Goal: Transaction & Acquisition: Purchase product/service

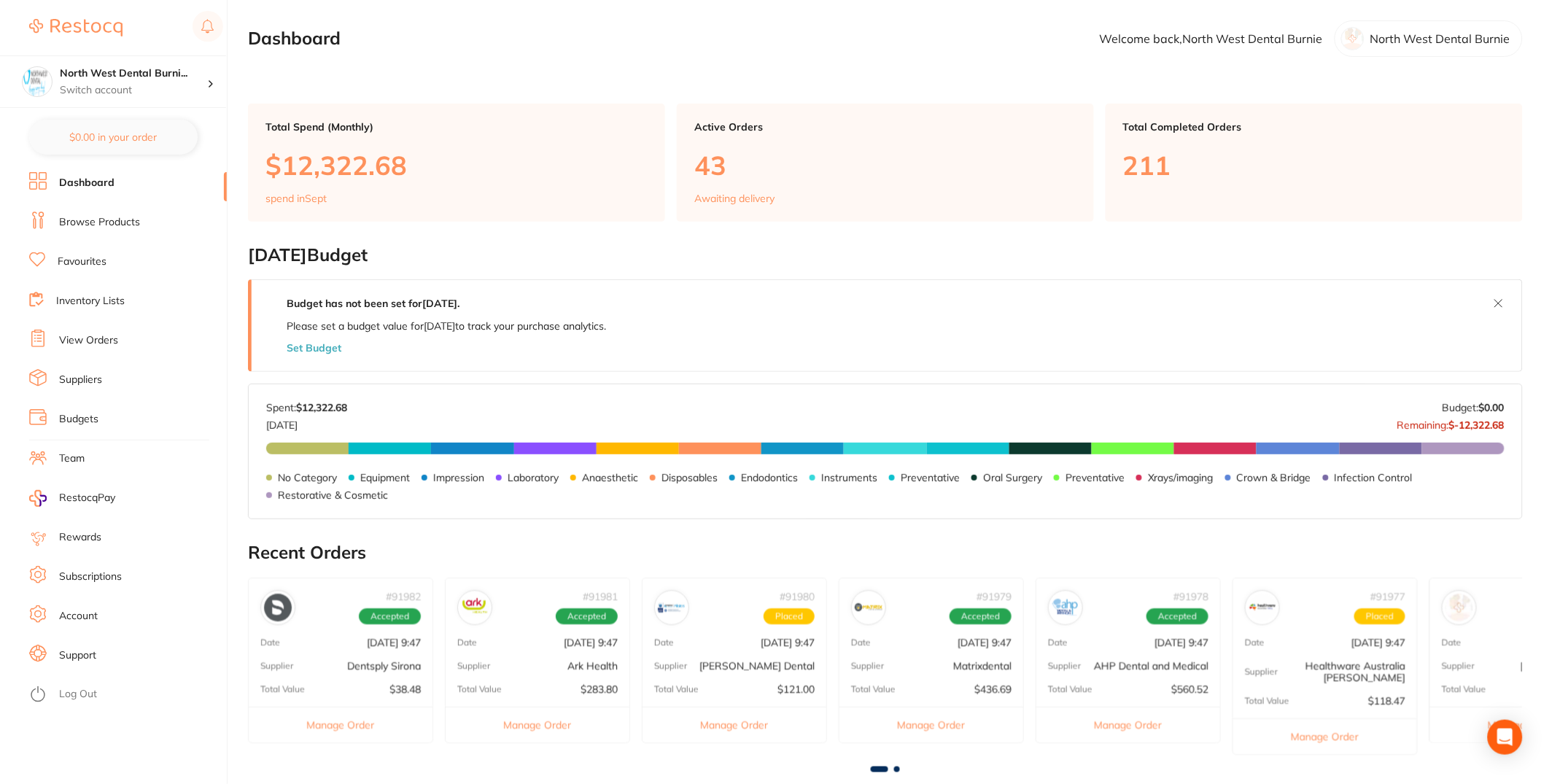
click at [106, 339] on link "View Orders" at bounding box center [88, 340] width 59 height 14
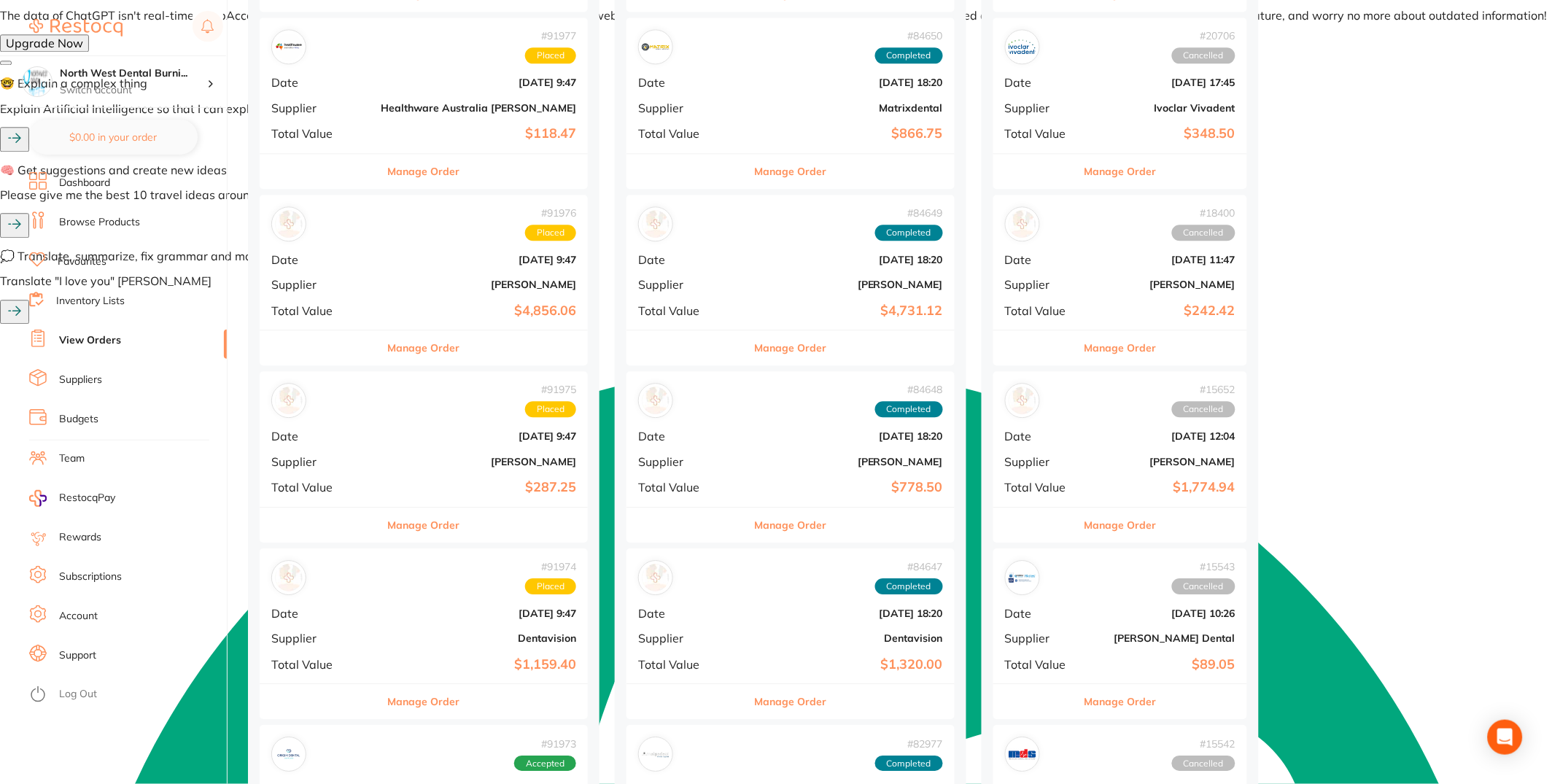
scroll to position [1071, 0]
click at [403, 273] on div "# 91976 Placed Date [DATE] 9:47 Supplier [PERSON_NAME] Total Value $4,856.06" at bounding box center [424, 260] width 328 height 135
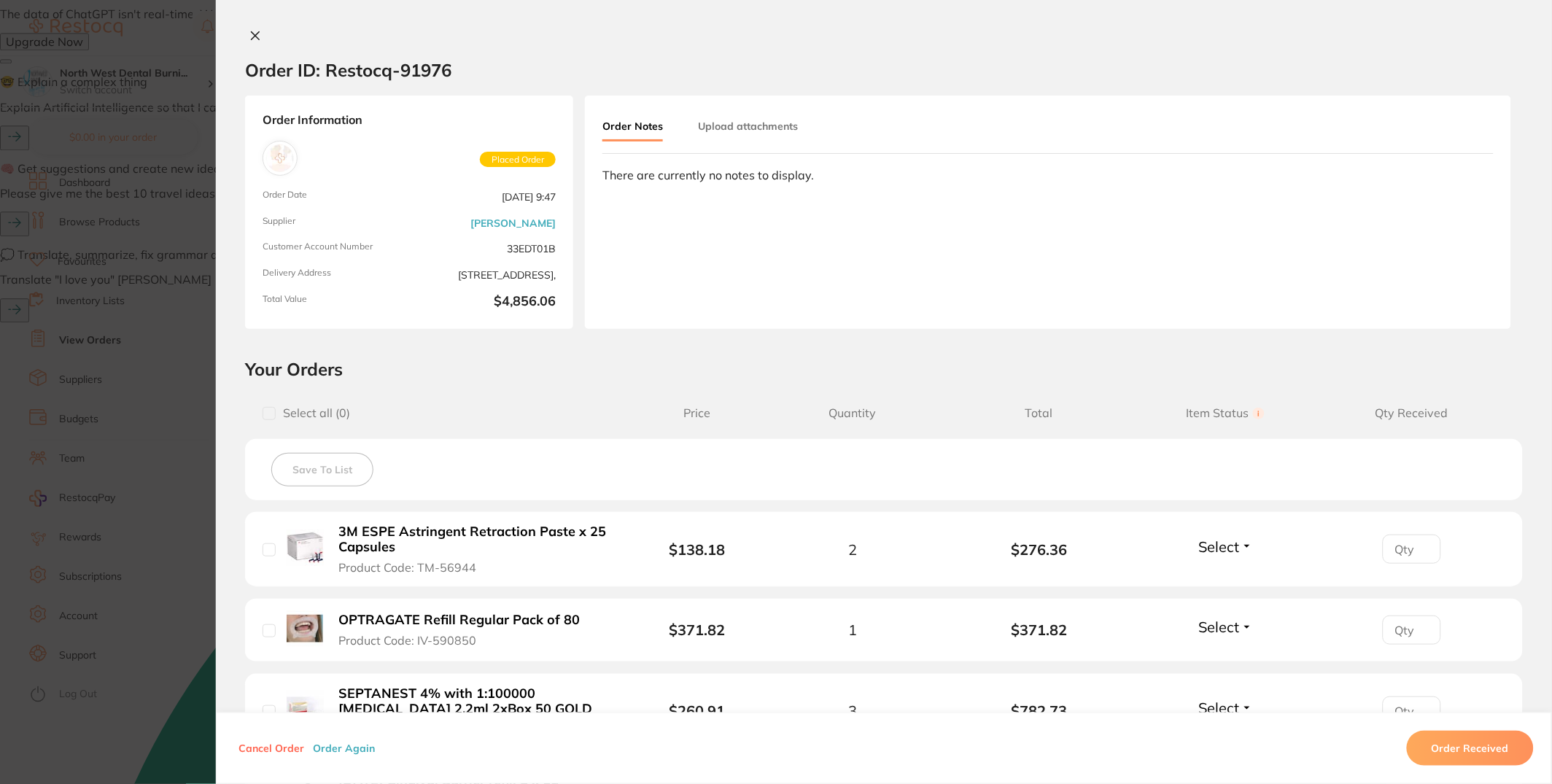
click at [347, 746] on button "Order Again" at bounding box center [344, 747] width 71 height 13
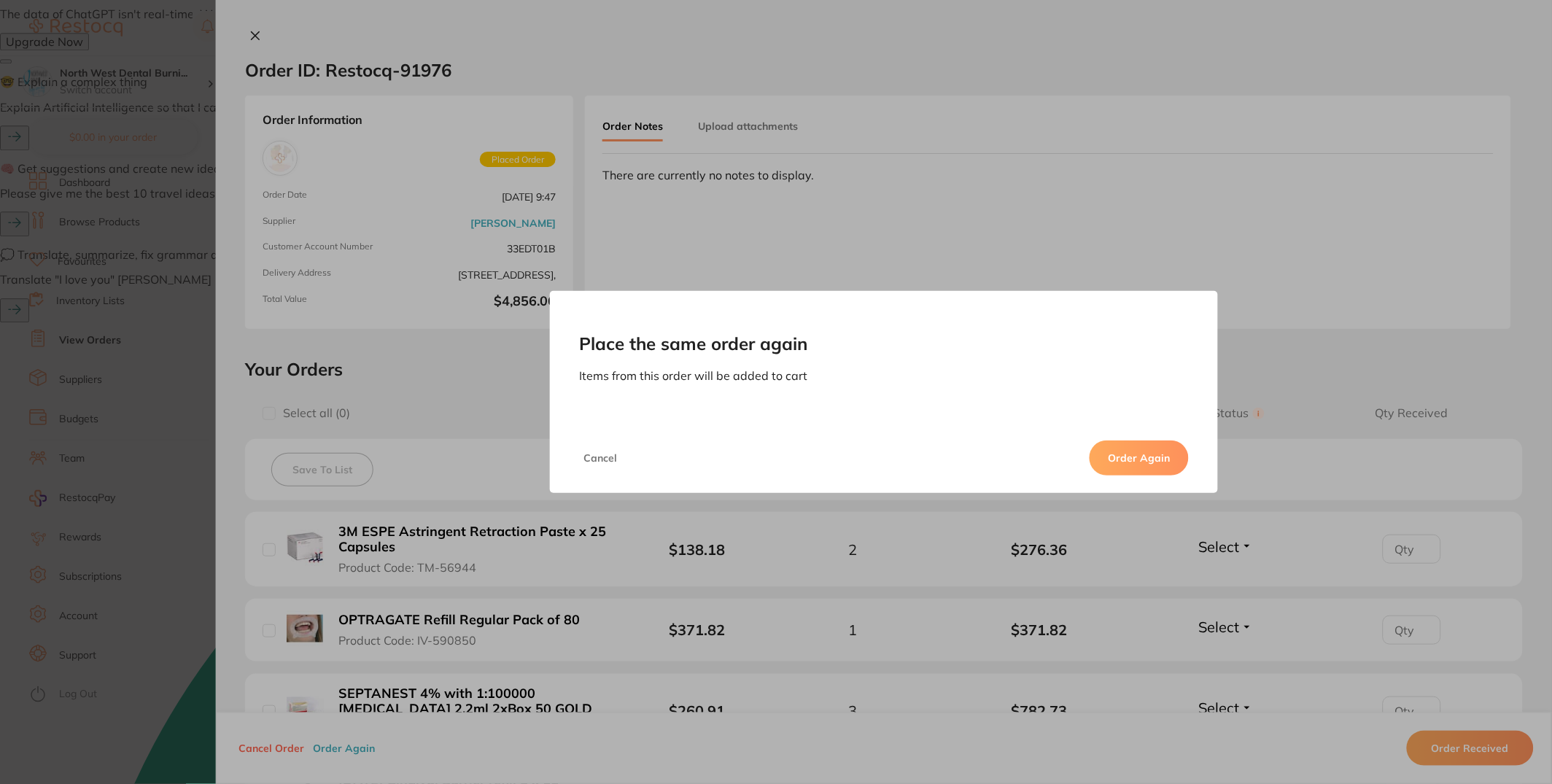
click at [1181, 457] on button "Order Again" at bounding box center [1140, 457] width 99 height 35
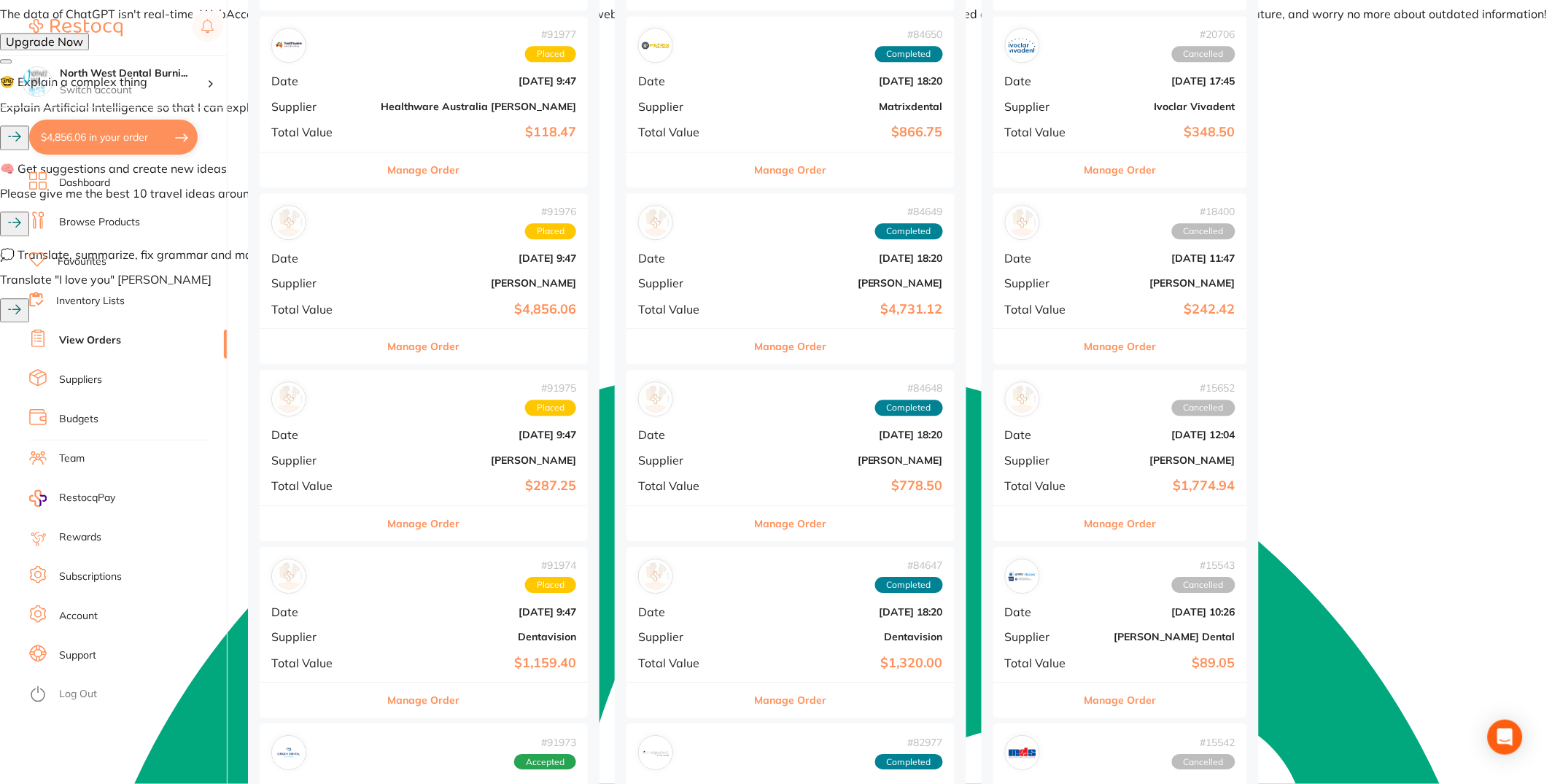
click at [83, 146] on button "$4,856.06 in your order" at bounding box center [114, 137] width 169 height 35
checkbox input "true"
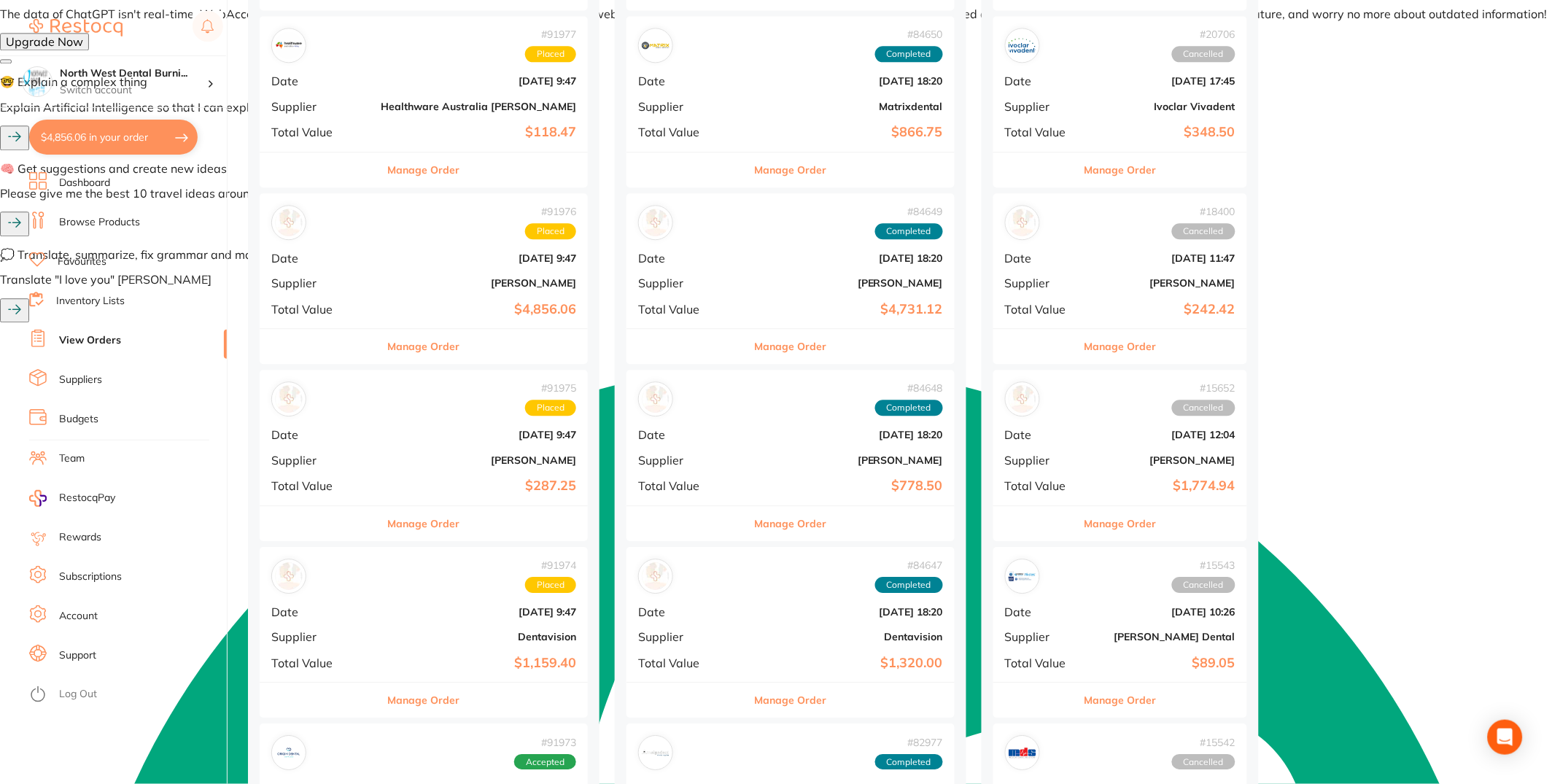
checkbox input "true"
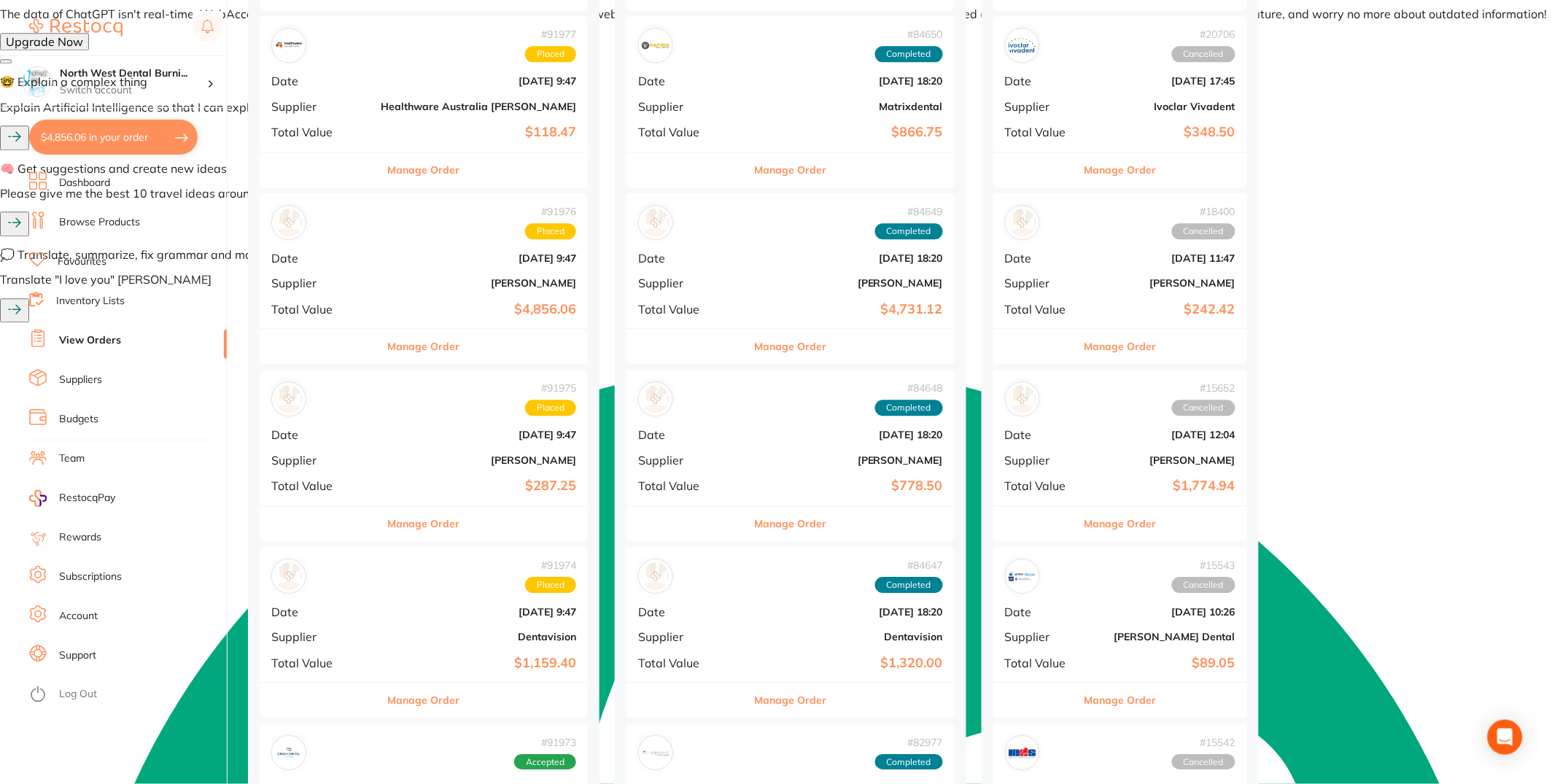
checkbox input "true"
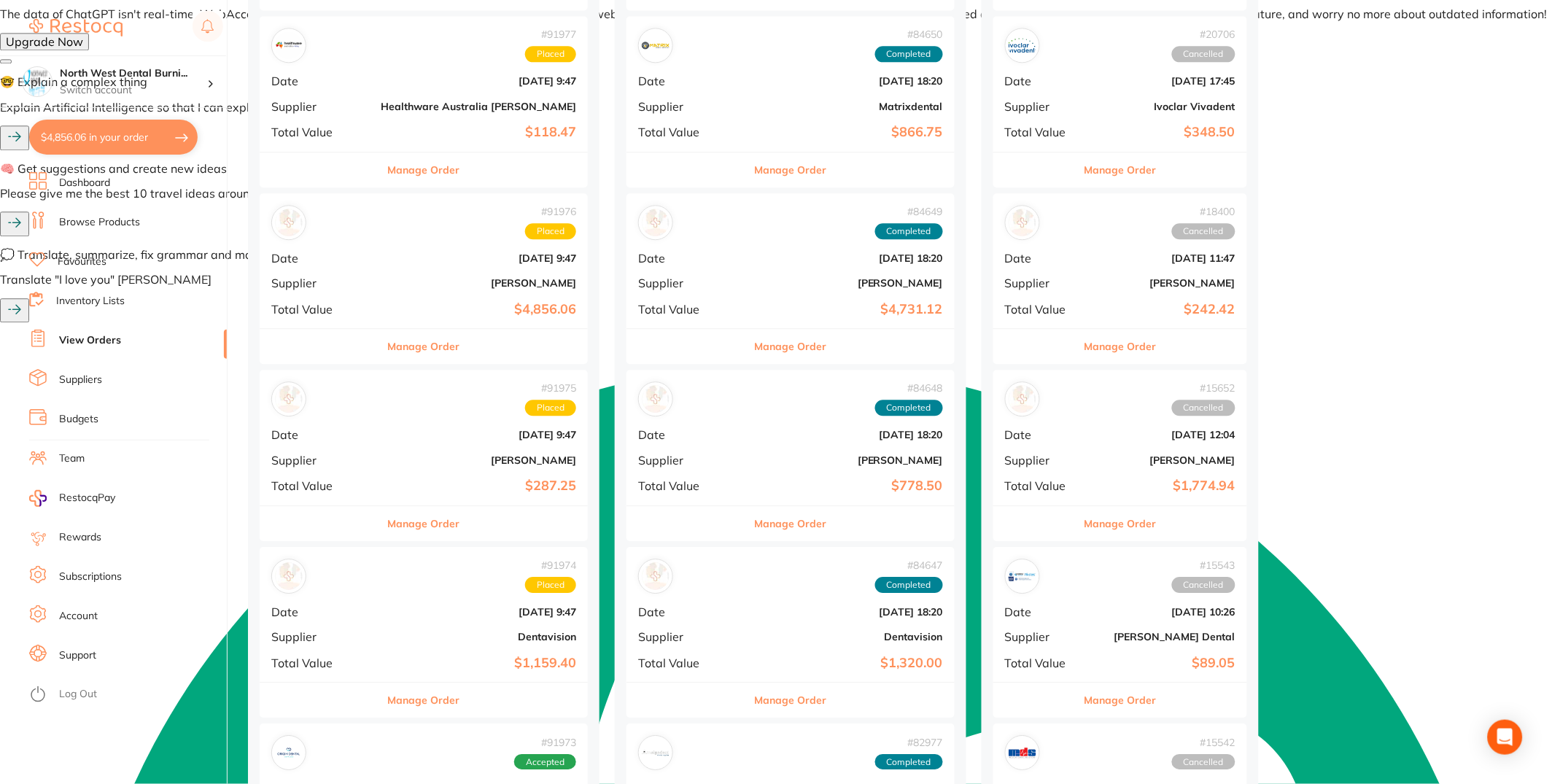
checkbox input "true"
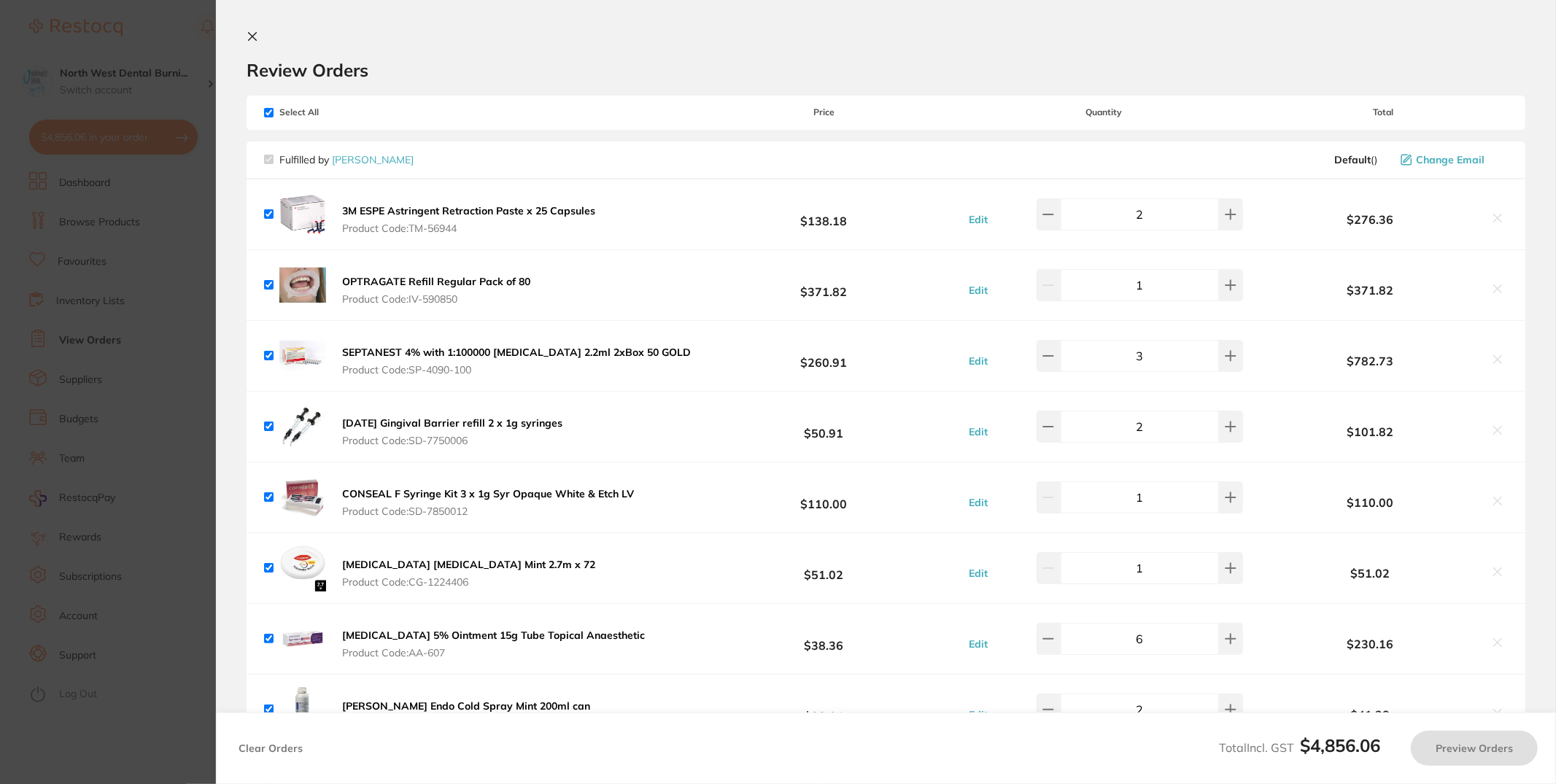
checkbox input "true"
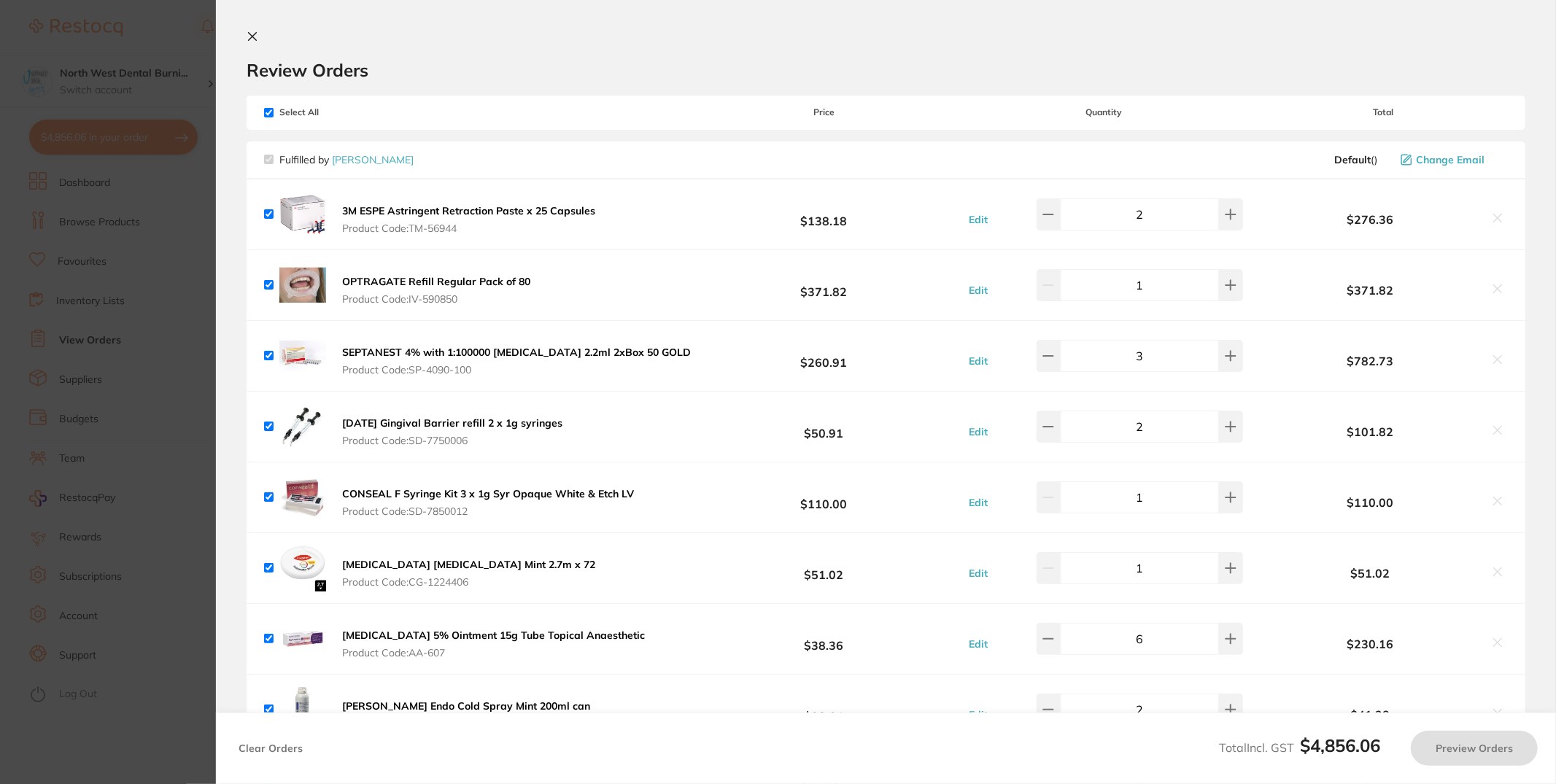
checkbox input "true"
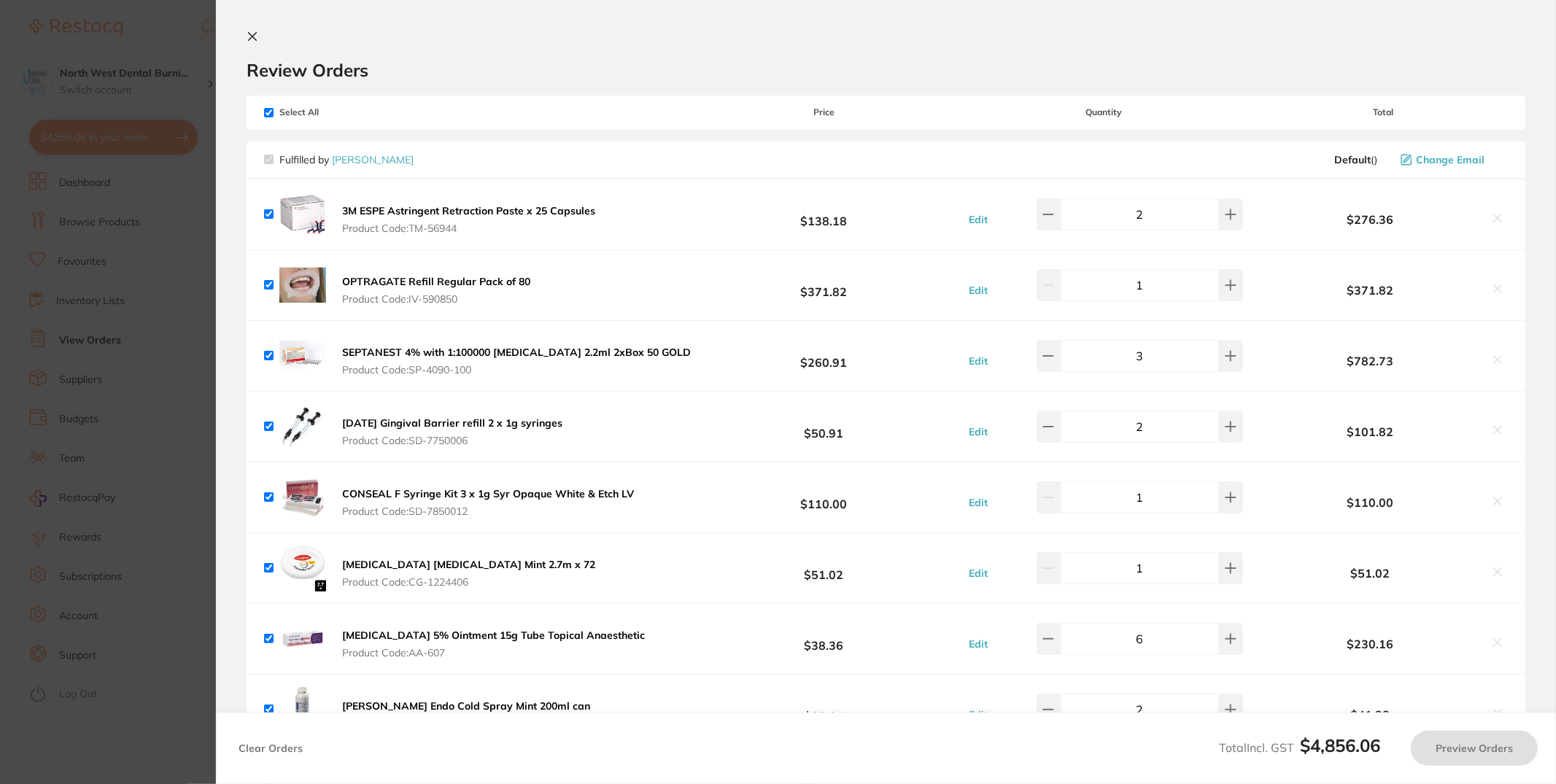
checkbox input "true"
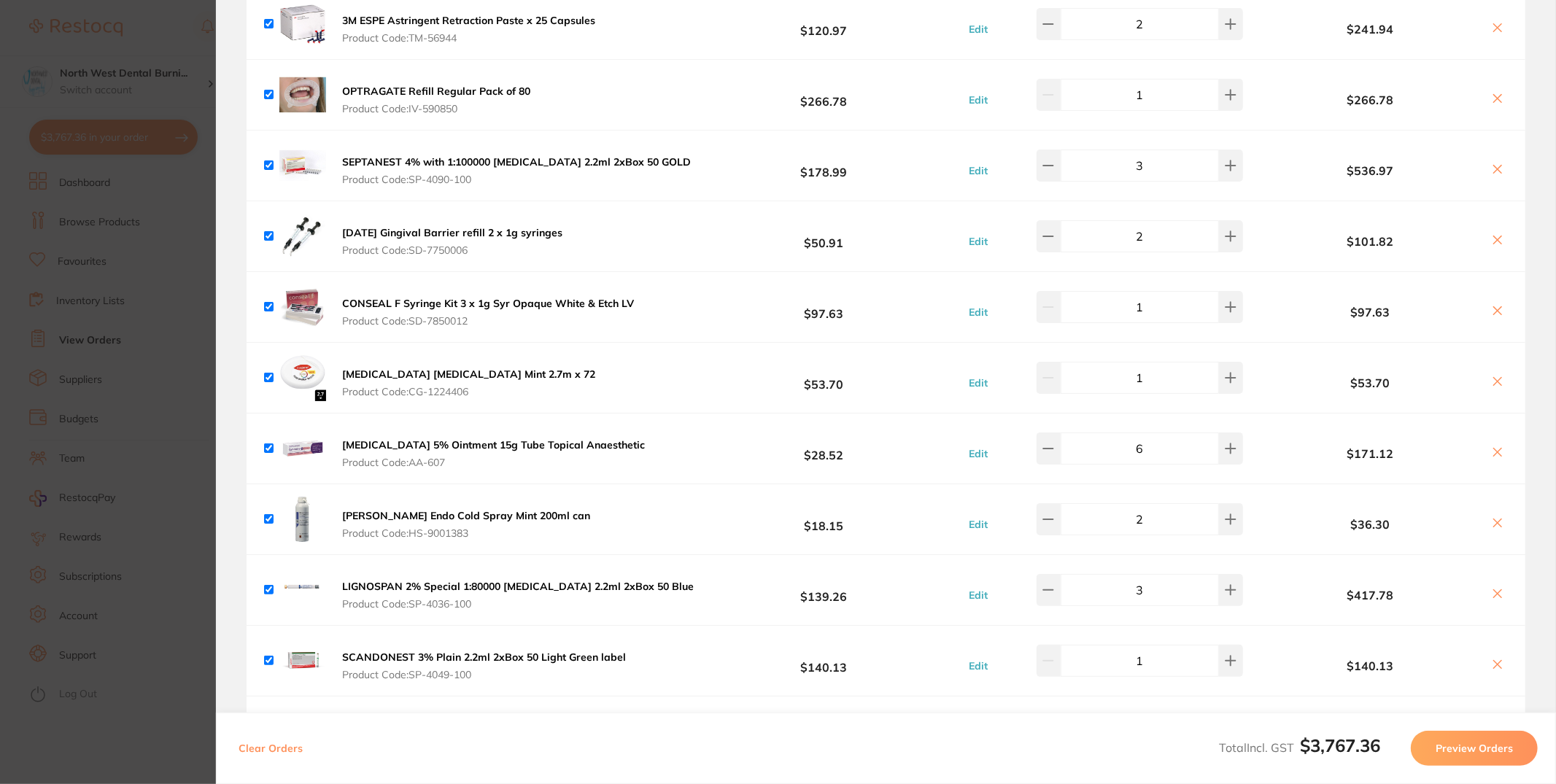
scroll to position [202, 0]
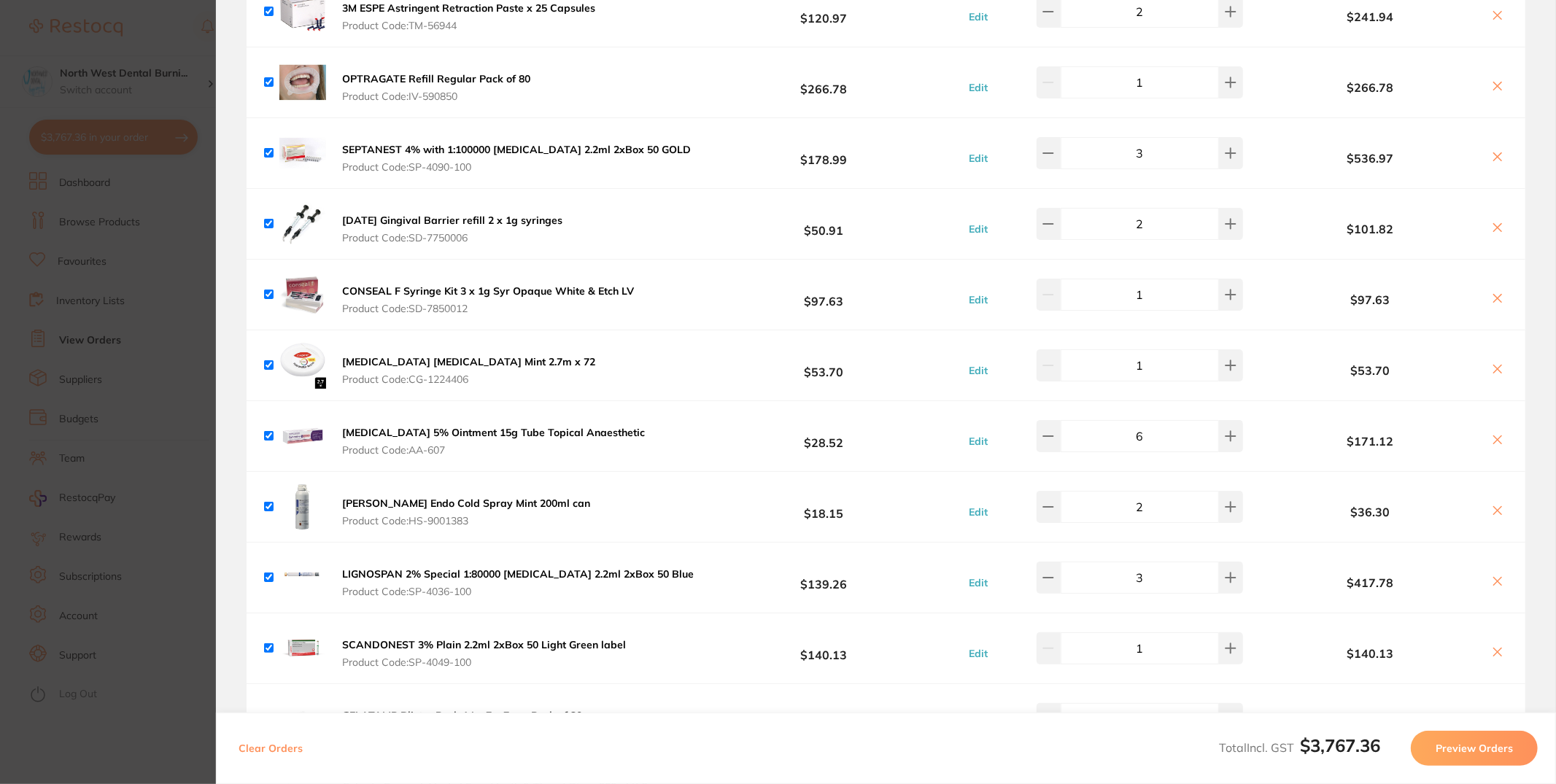
click at [614, 100] on div "OPTRAGATE Refill Regular Pack of 80 Product Code: IV-590850 $266.78 Edit 1 $266…" at bounding box center [886, 82] width 1279 height 70
click at [413, 93] on span "Product Code: IV-590850" at bounding box center [436, 96] width 188 height 12
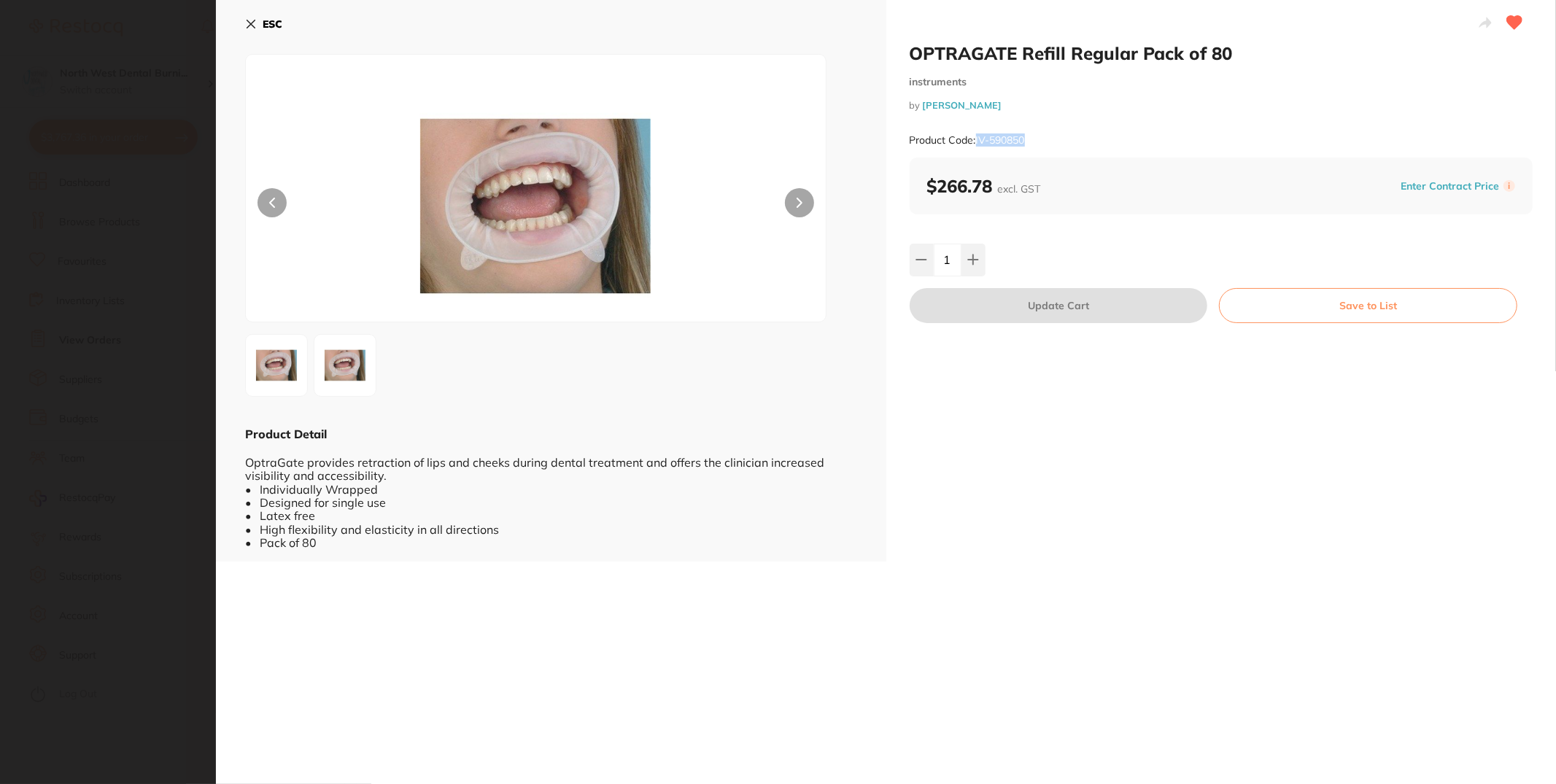
drag, startPoint x: 1068, startPoint y: 138, endPoint x: 976, endPoint y: 138, distance: 92.0
type textarea "IV-590850"
click at [976, 138] on div "Product Code: IV-590850" at bounding box center [1221, 140] width 623 height 35
copy small "IV-590850"
click at [257, 24] on button "ESC" at bounding box center [263, 24] width 37 height 25
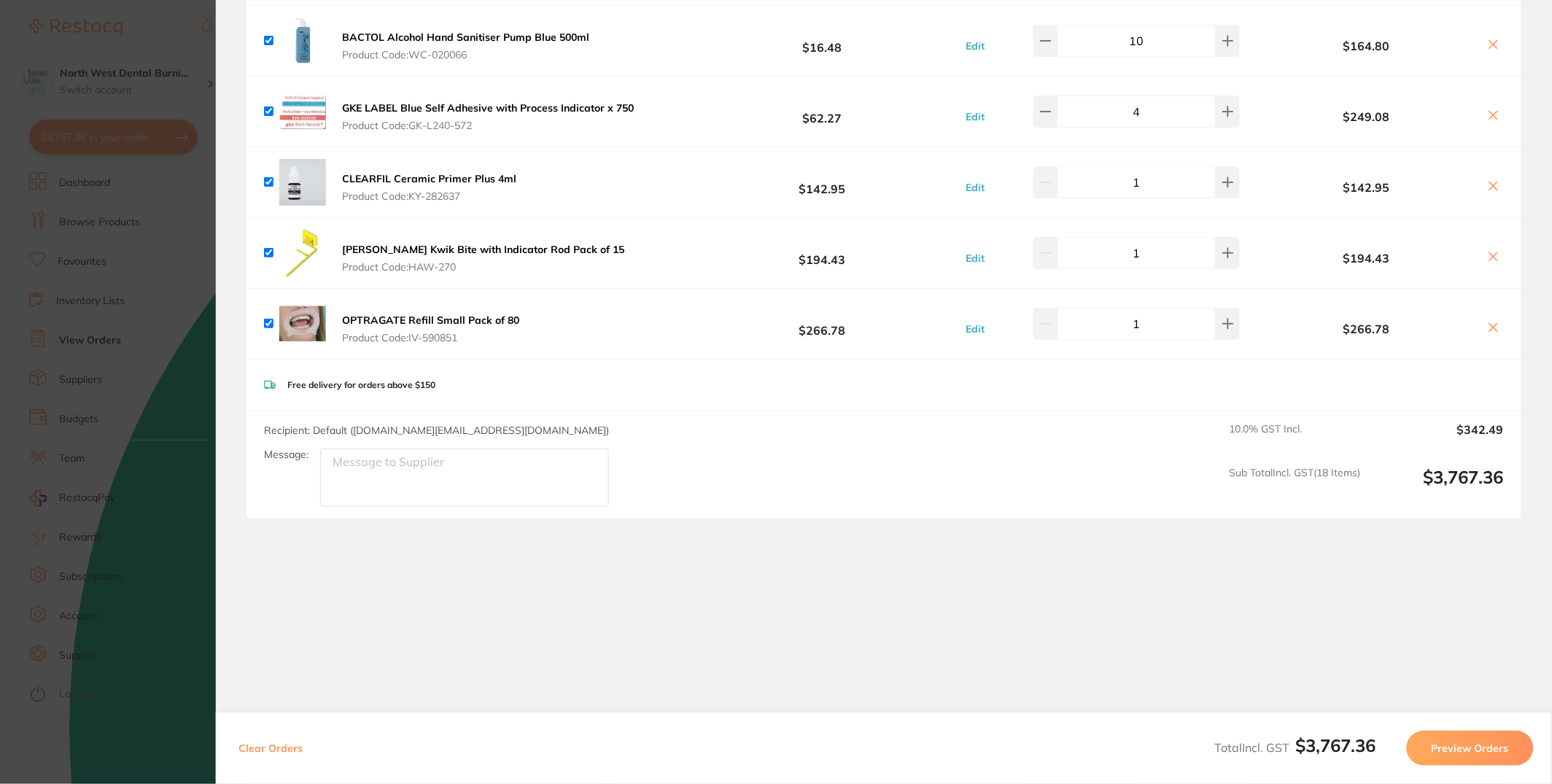
scroll to position [1831, 0]
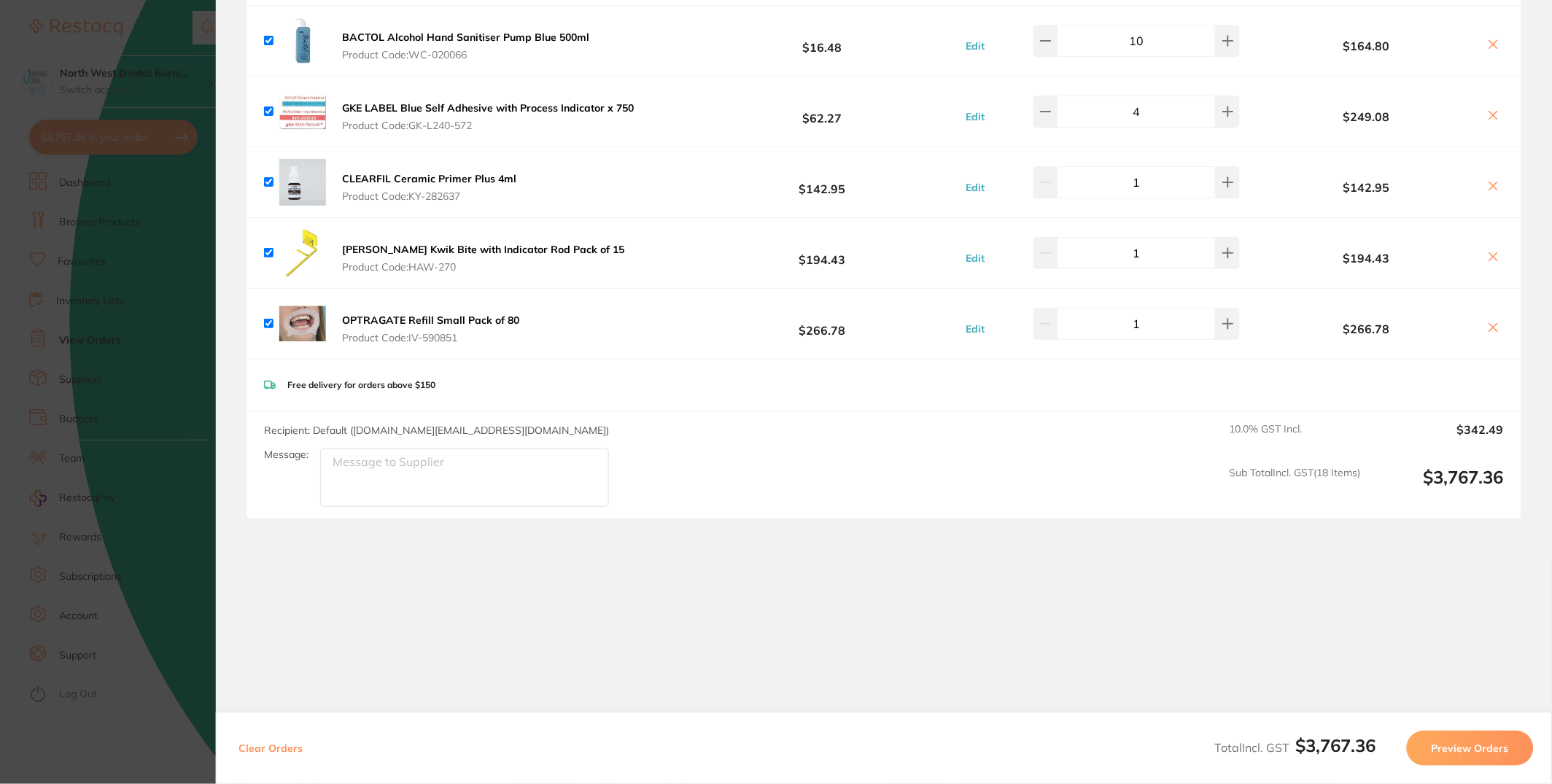
click at [1456, 771] on div "Clear Orders Total Incl. GST $3,767.36 Preview Orders" at bounding box center [884, 748] width 1336 height 71
click at [1457, 758] on button "Preview Orders" at bounding box center [1470, 748] width 127 height 35
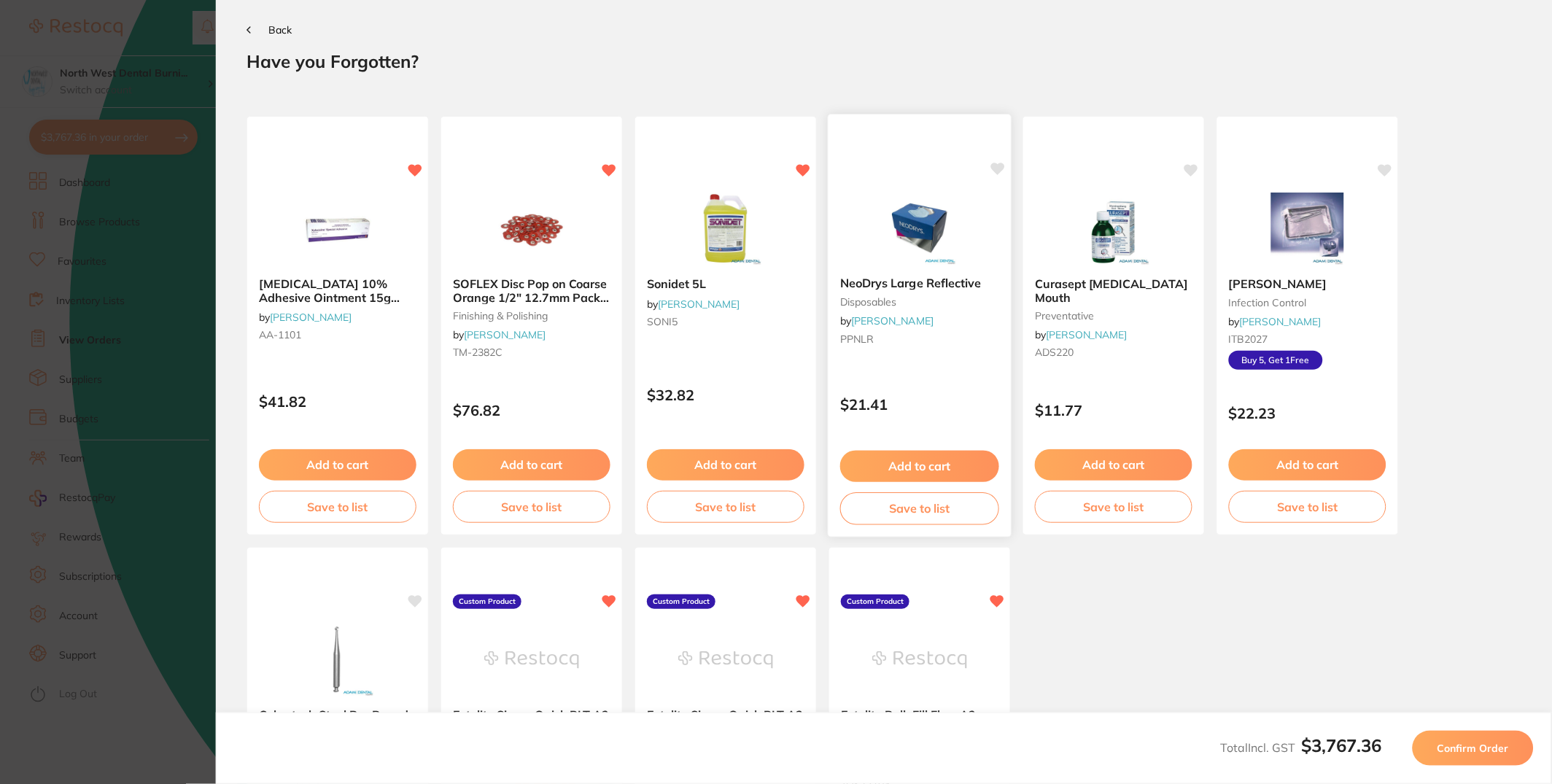
scroll to position [0, 0]
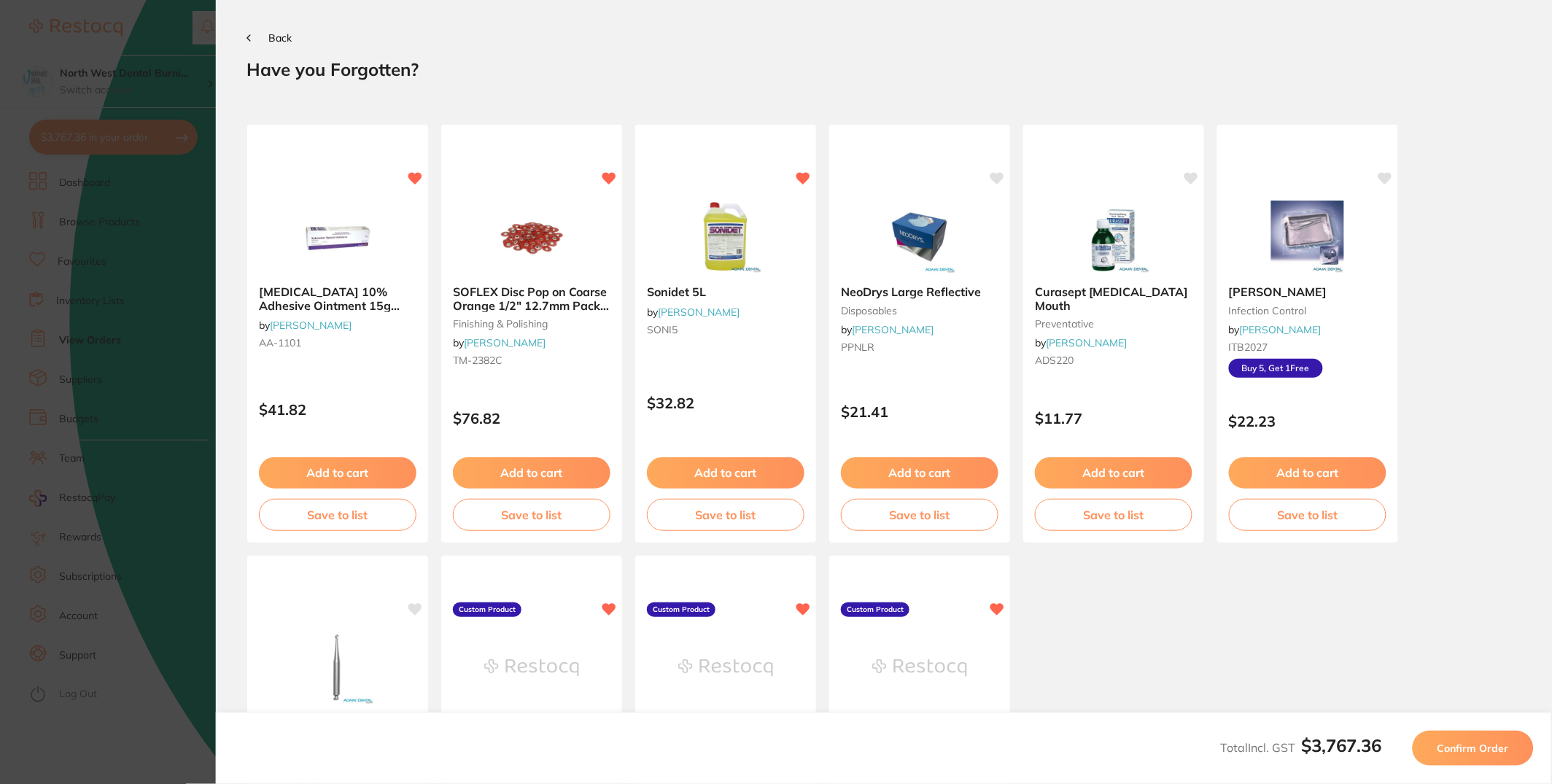
click at [1440, 754] on span "Confirm Order" at bounding box center [1473, 747] width 72 height 13
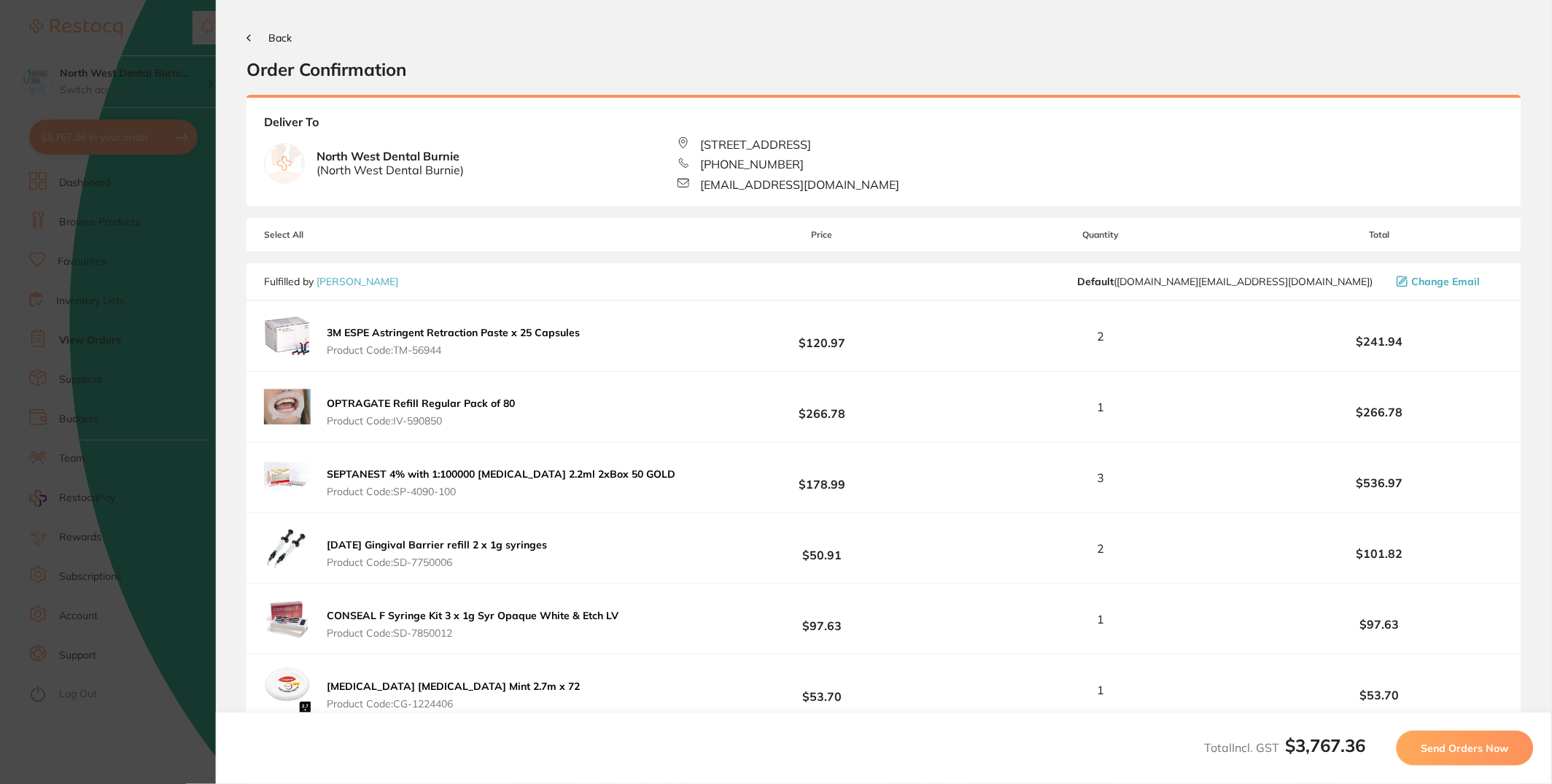
click at [1470, 748] on span "Send Orders Now" at bounding box center [1465, 747] width 87 height 13
